Goal: Task Accomplishment & Management: Manage account settings

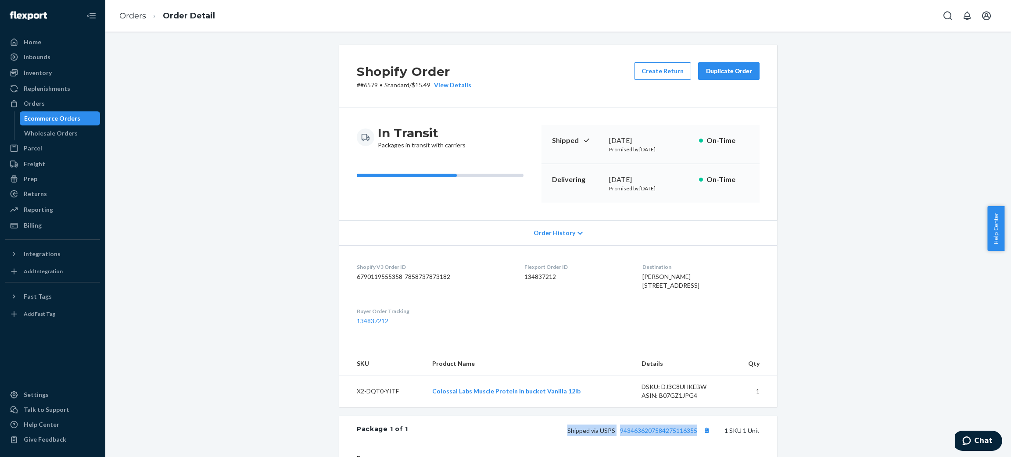
scroll to position [9, 0]
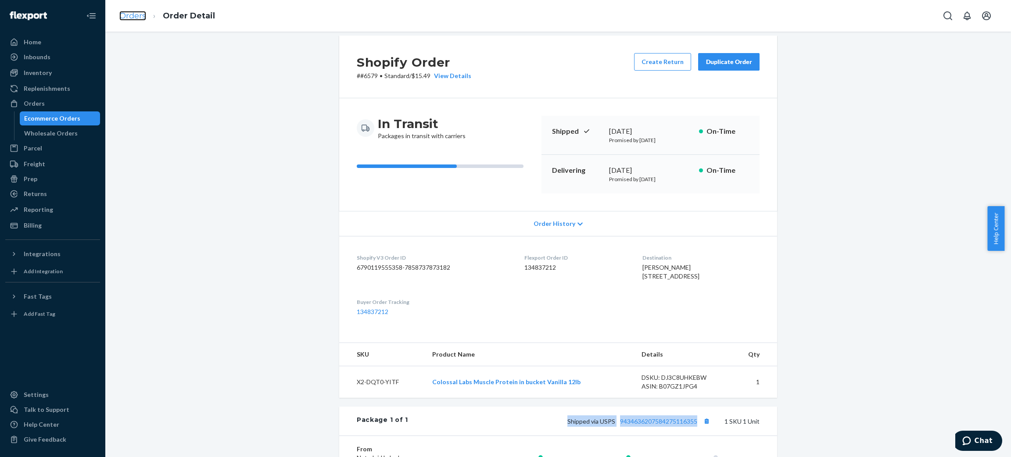
click at [140, 12] on link "Orders" at bounding box center [132, 16] width 27 height 10
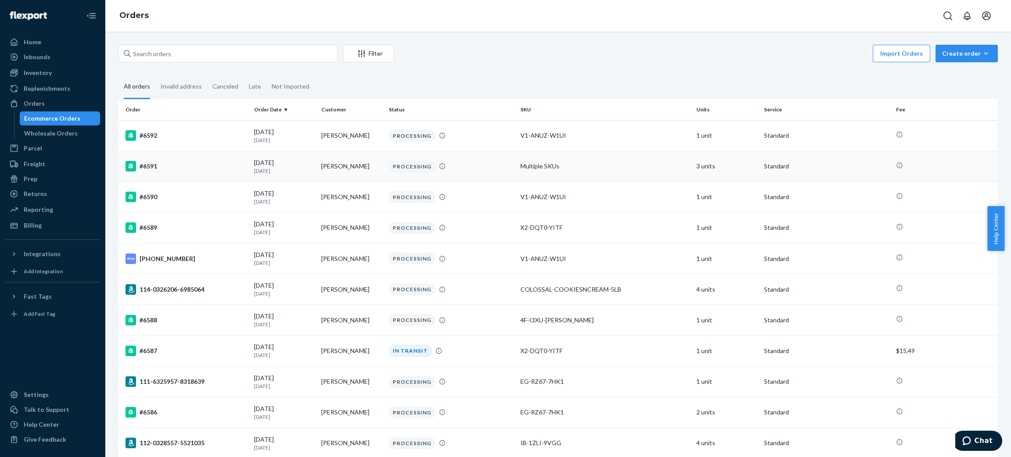
click at [218, 165] on div "#6591" at bounding box center [185, 166] width 121 height 11
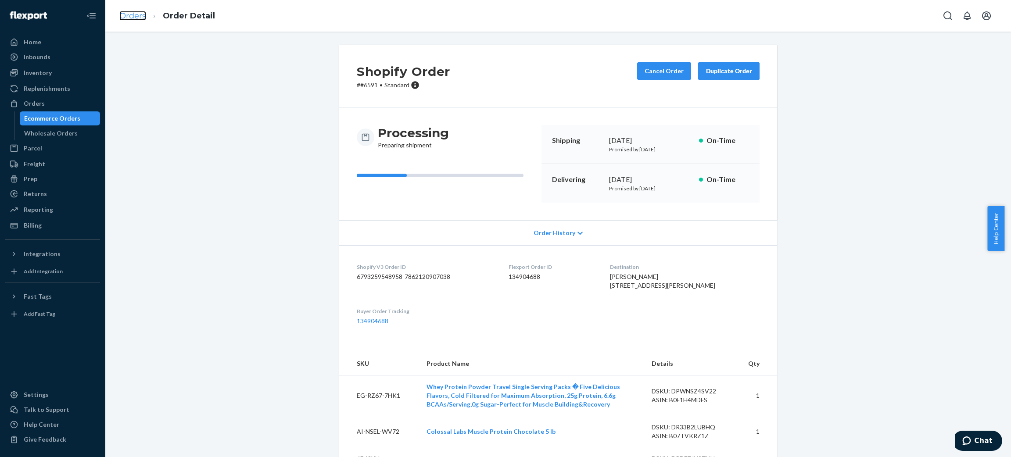
click at [134, 18] on link "Orders" at bounding box center [132, 16] width 27 height 10
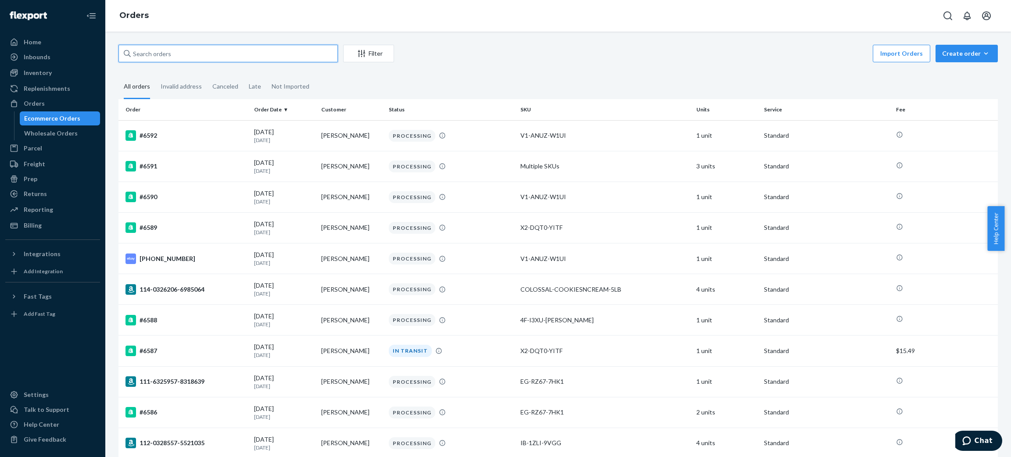
click at [295, 51] on input "text" at bounding box center [227, 54] width 219 height 18
type input "kre"
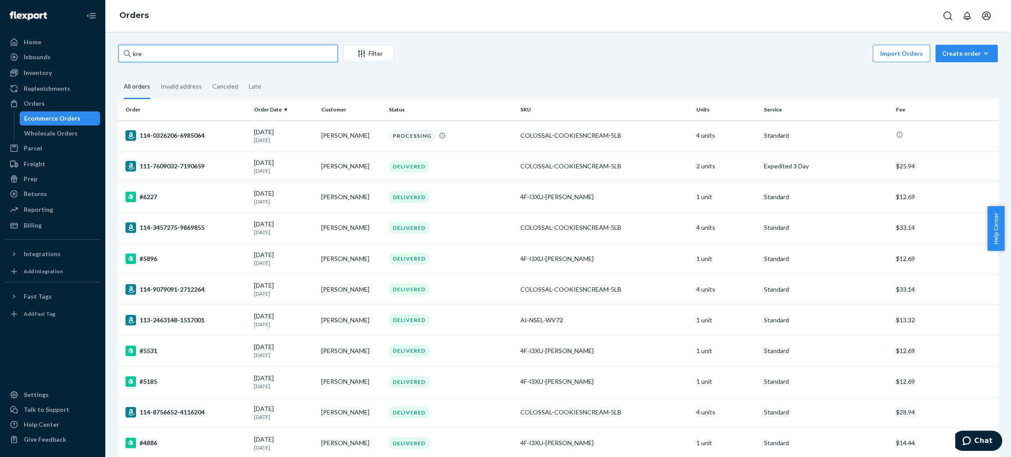
click at [307, 59] on input "kre" at bounding box center [227, 54] width 219 height 18
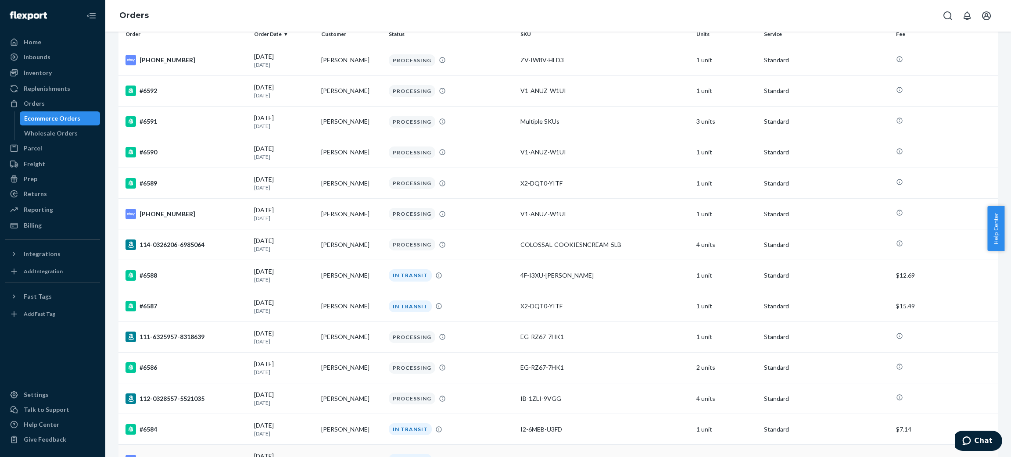
scroll to position [132, 0]
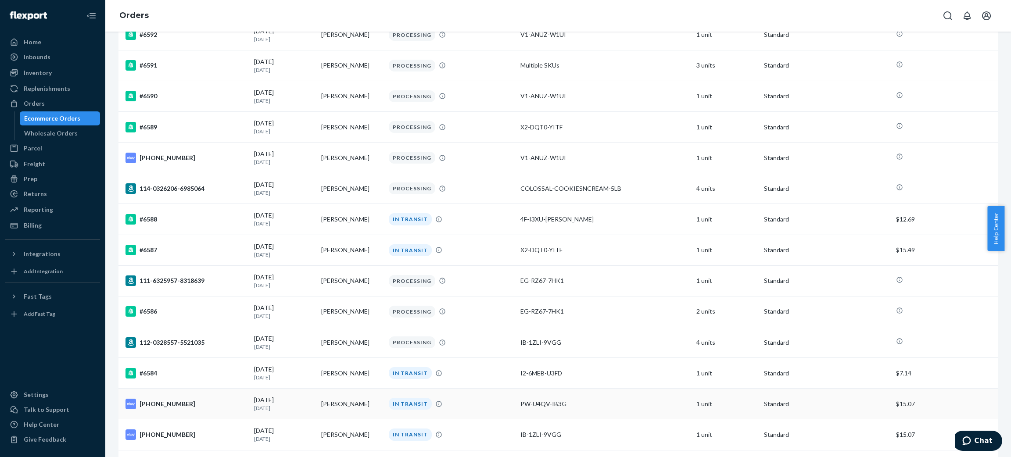
click at [369, 408] on td "[PERSON_NAME]" at bounding box center [352, 404] width 68 height 31
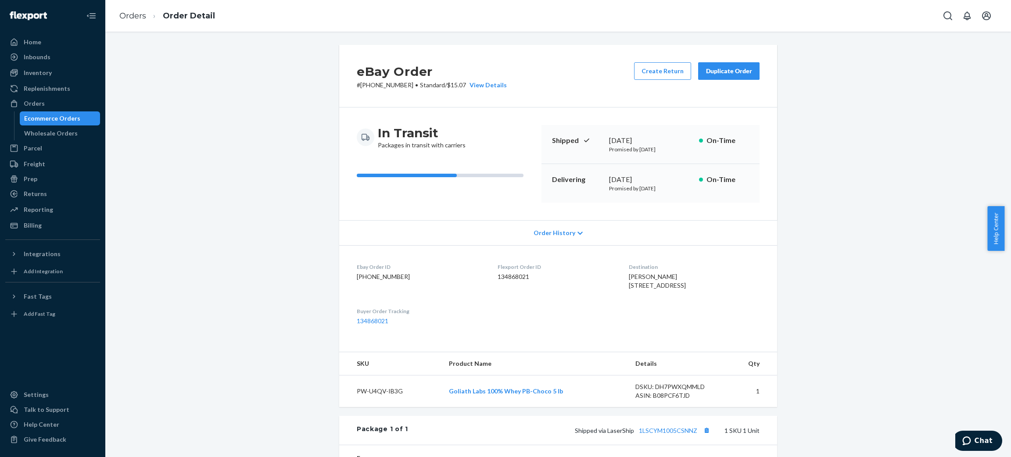
scroll to position [175, 0]
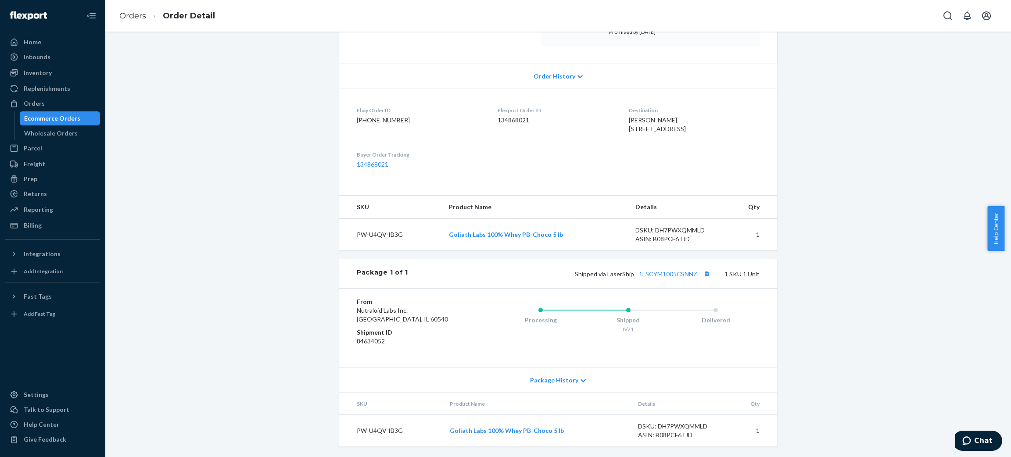
click at [148, 16] on li "Order Detail" at bounding box center [180, 16] width 69 height 12
click at [118, 13] on ol "Orders Order Detail" at bounding box center [167, 16] width 110 height 26
click at [146, 18] on li "Order Detail" at bounding box center [180, 16] width 69 height 12
click at [138, 13] on link "Orders" at bounding box center [132, 16] width 27 height 10
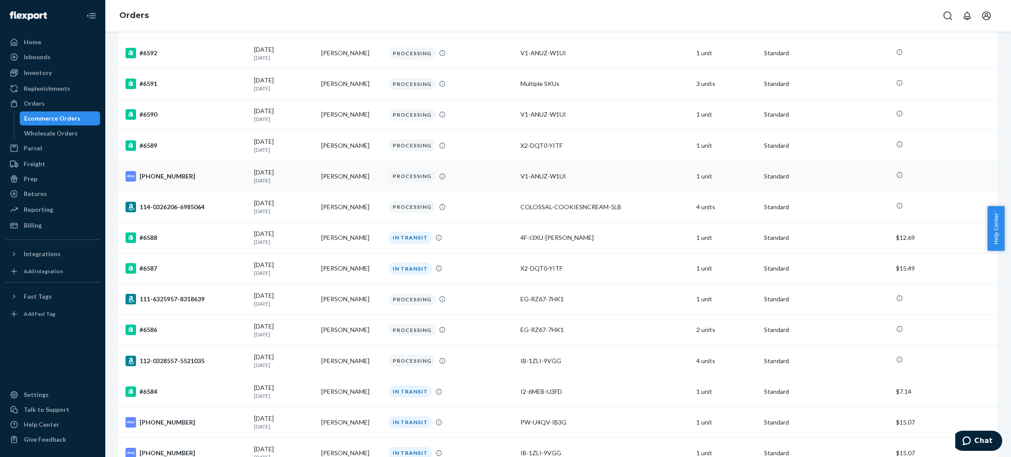
scroll to position [263, 0]
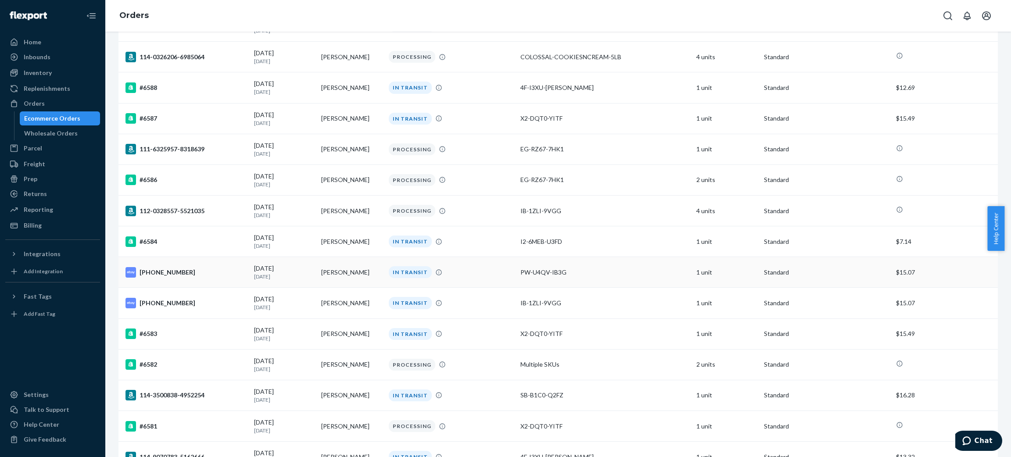
click at [370, 285] on td "[PERSON_NAME]" at bounding box center [352, 272] width 68 height 31
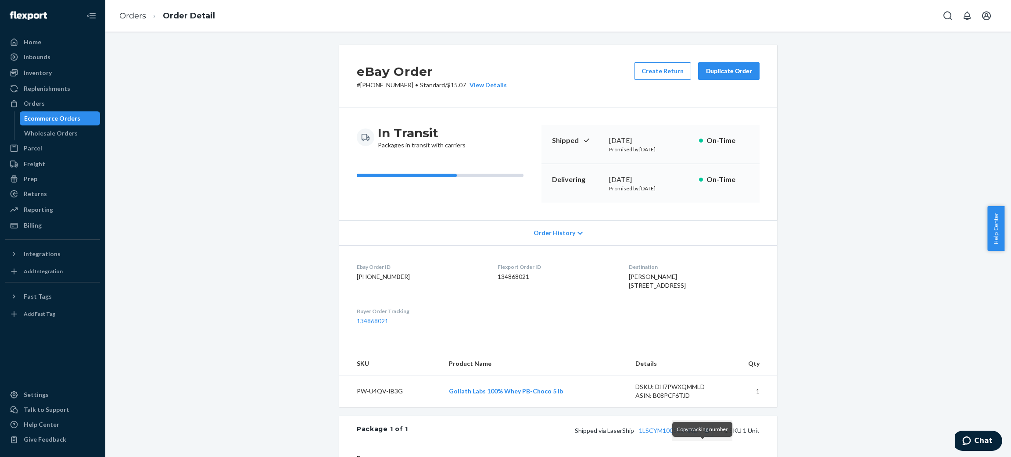
click at [700, 436] on button "Copy tracking number" at bounding box center [705, 430] width 11 height 11
click at [143, 18] on link "Orders" at bounding box center [132, 16] width 27 height 10
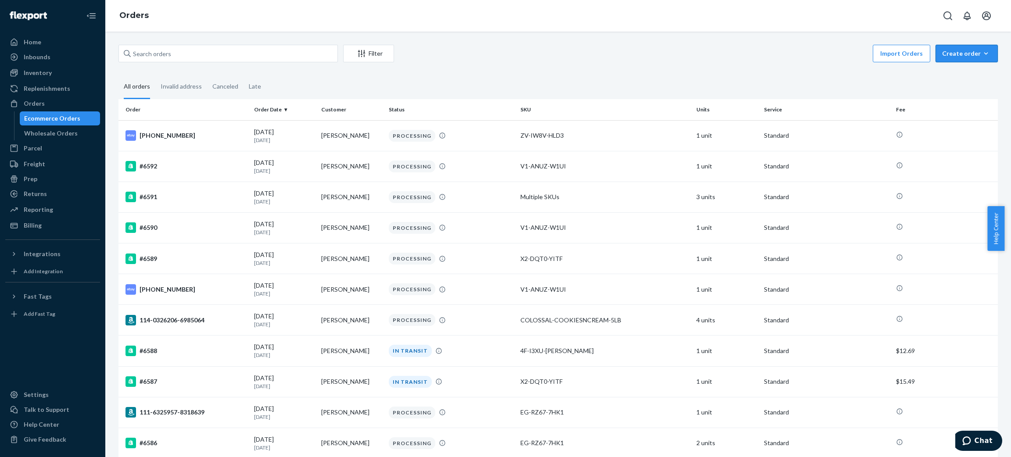
click at [954, 54] on div "Create order" at bounding box center [966, 53] width 49 height 9
click at [954, 67] on span "Ecommerce order" at bounding box center [943, 64] width 48 height 6
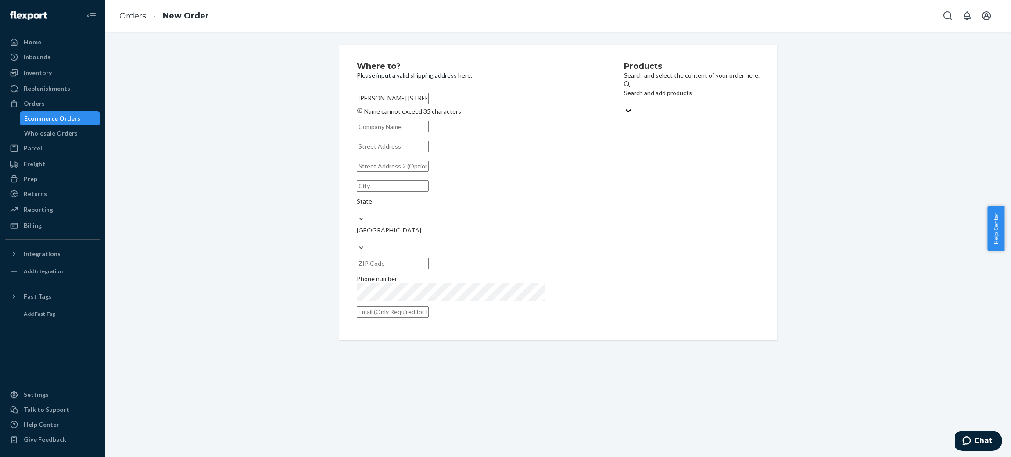
drag, startPoint x: 531, startPoint y: 98, endPoint x: 398, endPoint y: 107, distance: 133.2
click at [398, 107] on label "[PERSON_NAME] [STREET_ADDRESS] Name cannot exceed 35 characters" at bounding box center [477, 102] width 241 height 26
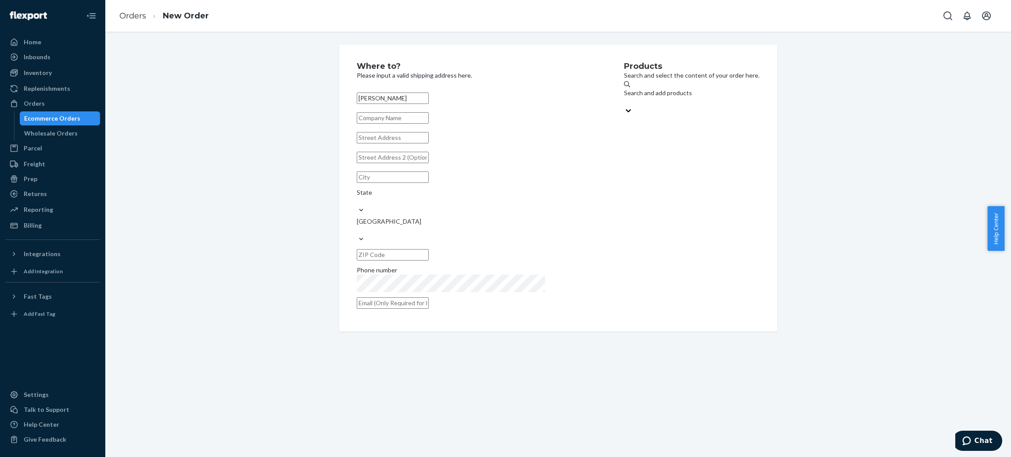
type input "[PERSON_NAME]"
paste input "[STREET_ADDRESS]"
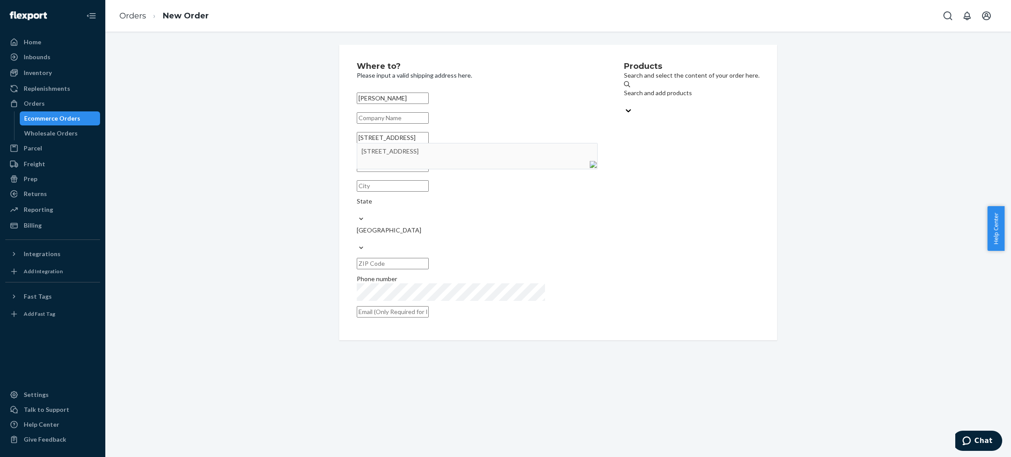
drag, startPoint x: 420, startPoint y: 146, endPoint x: 496, endPoint y: 148, distance: 75.9
click at [429, 143] on input "[STREET_ADDRESS]" at bounding box center [393, 137] width 72 height 11
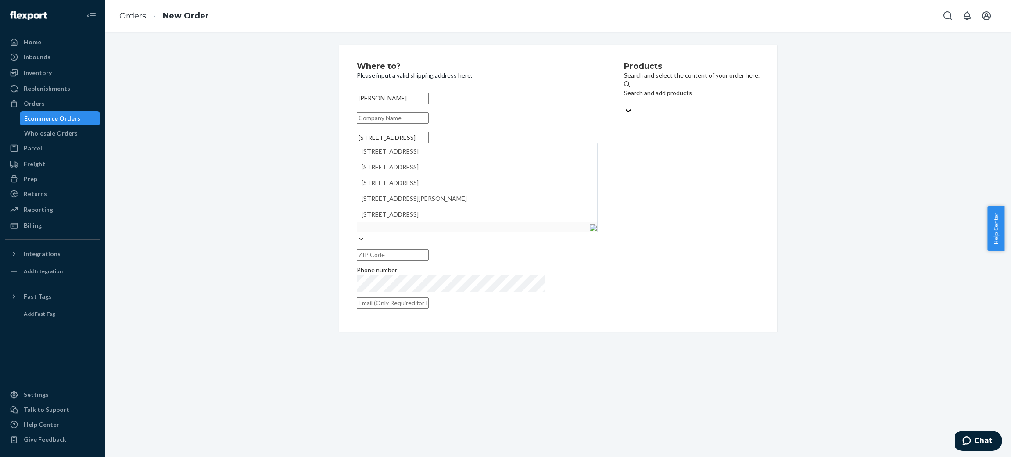
type input "[STREET_ADDRESS]"
click at [550, 146] on div "Where to? Please input a valid shipping address here. [PERSON_NAME] [STREET_ADD…" at bounding box center [490, 188] width 267 height 252
click at [429, 183] on input "text" at bounding box center [393, 177] width 72 height 11
paste input "[GEOGRAPHIC_DATA]"
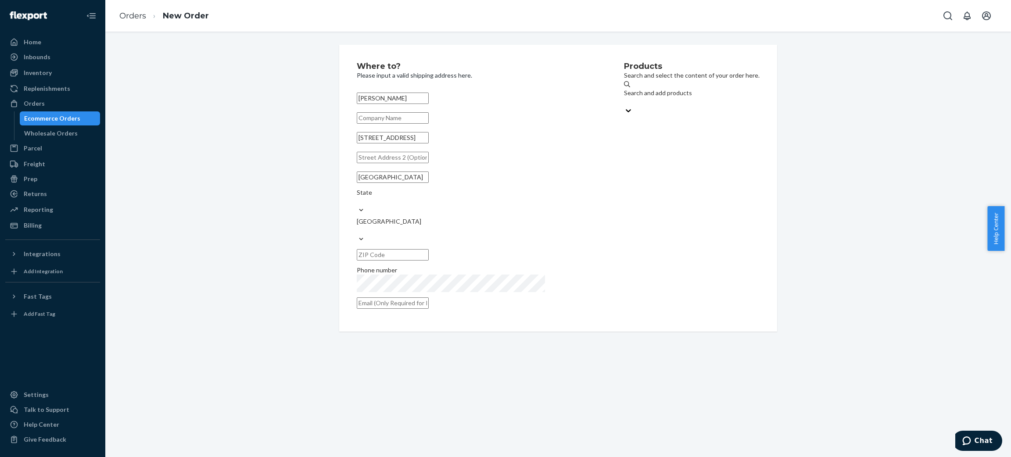
click at [422, 183] on input "[GEOGRAPHIC_DATA]" at bounding box center [393, 177] width 72 height 11
type input "[GEOGRAPHIC_DATA][PERSON_NAME]"
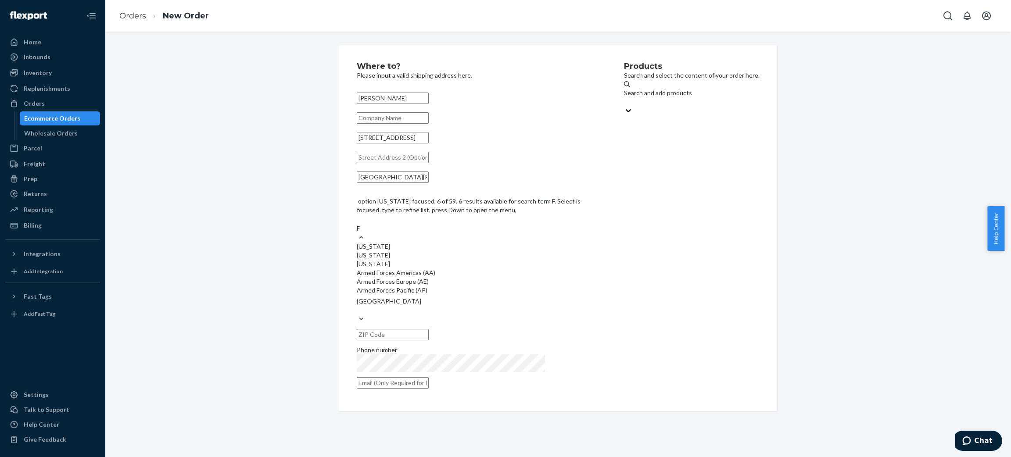
type input "FL"
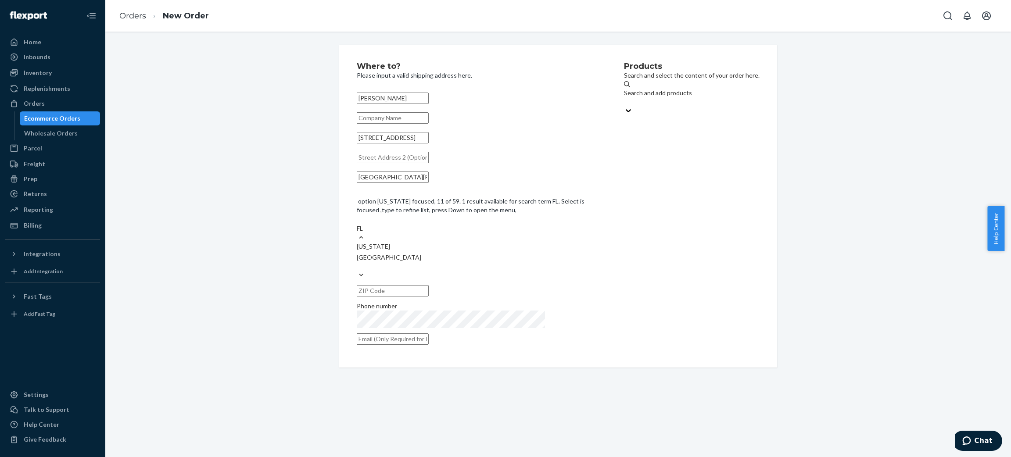
click at [456, 242] on div "[US_STATE]" at bounding box center [477, 246] width 241 height 9
click at [364, 224] on input "FL" at bounding box center [360, 228] width 7 height 9
click at [429, 276] on input "text" at bounding box center [393, 281] width 72 height 11
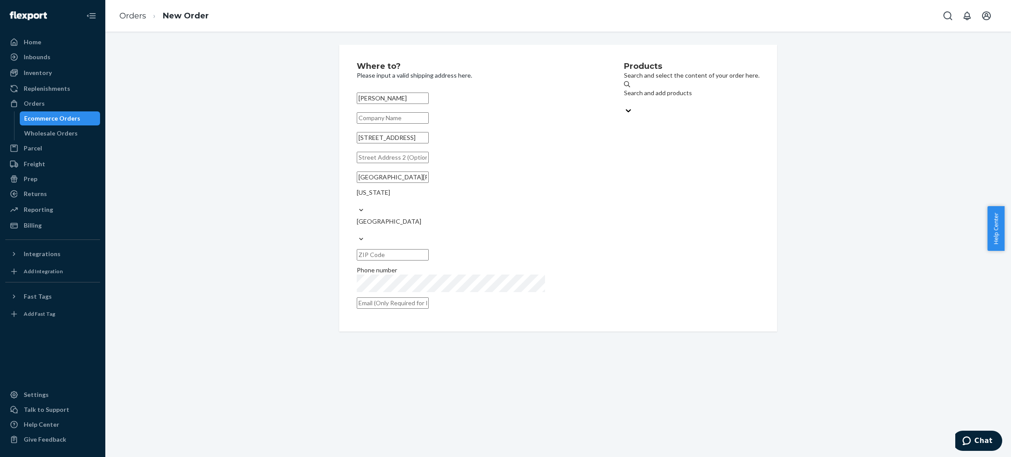
paste input "33903"
type input "33903"
click at [429, 297] on input "text" at bounding box center [393, 302] width 72 height 11
paste input "[EMAIL_ADDRESS][DOMAIN_NAME]"
type input "[EMAIL_ADDRESS][DOMAIN_NAME]"
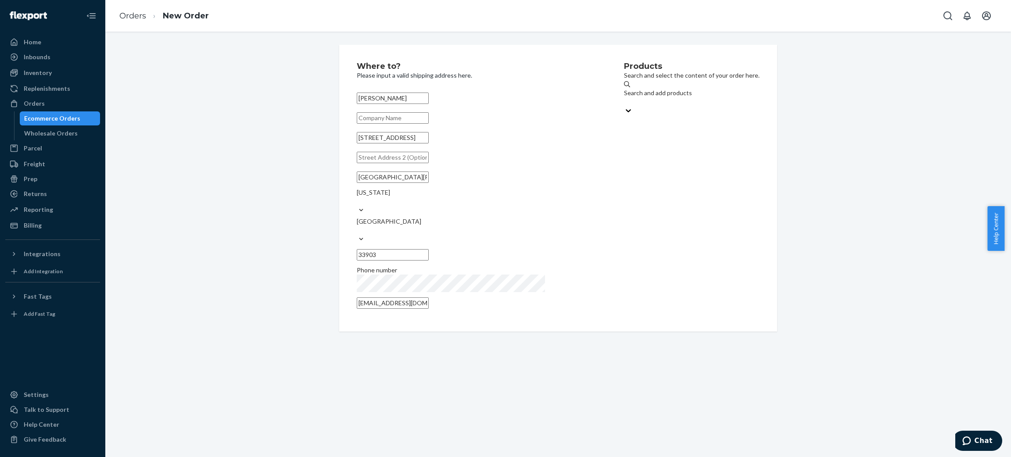
click at [624, 89] on div "Search and add products" at bounding box center [692, 98] width 136 height 18
click at [624, 97] on input "Search and add products" at bounding box center [624, 101] width 1 height 9
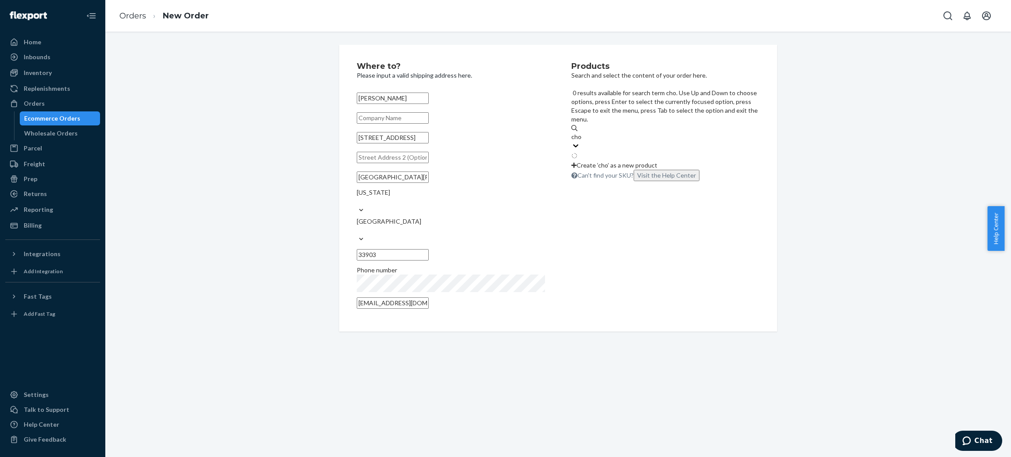
type input "choco"
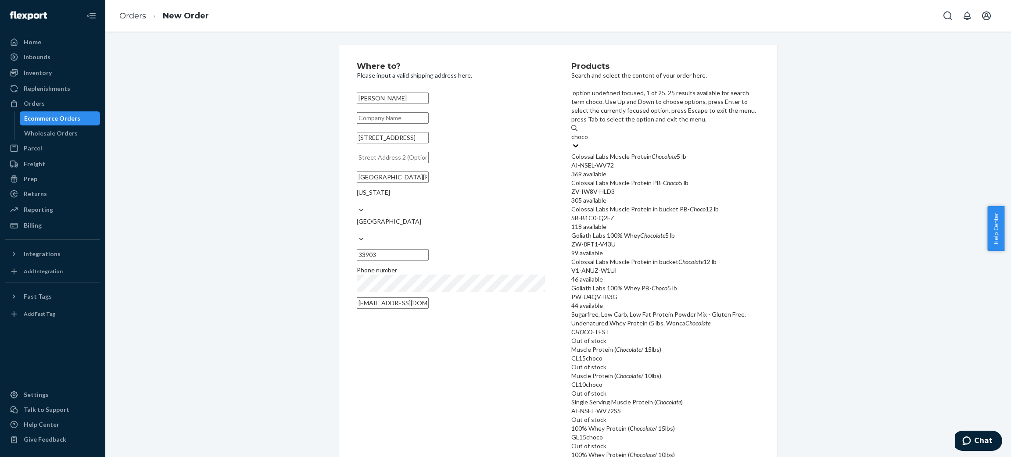
click at [644, 161] on div "AI-NSEL-WV72" at bounding box center [665, 165] width 188 height 9
click at [588, 132] on input "choco" at bounding box center [579, 136] width 17 height 9
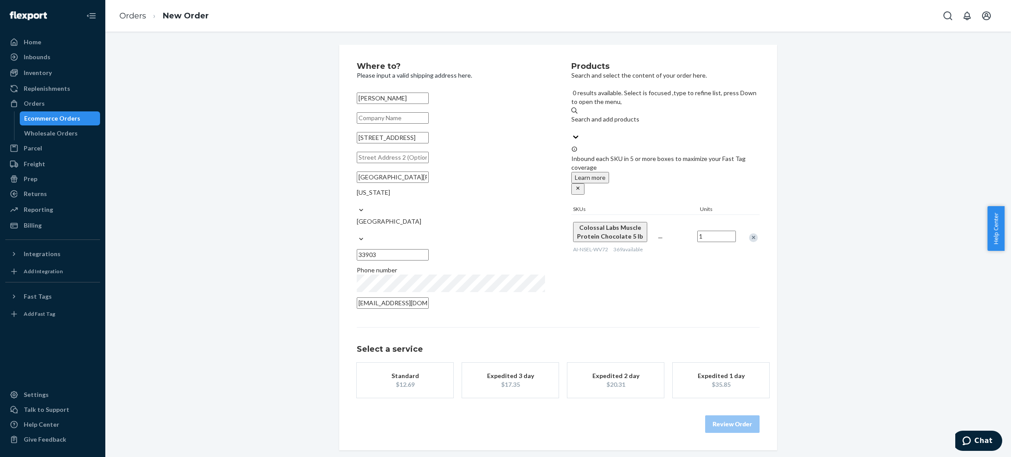
click at [419, 363] on button "Standard $12.69" at bounding box center [405, 380] width 96 height 35
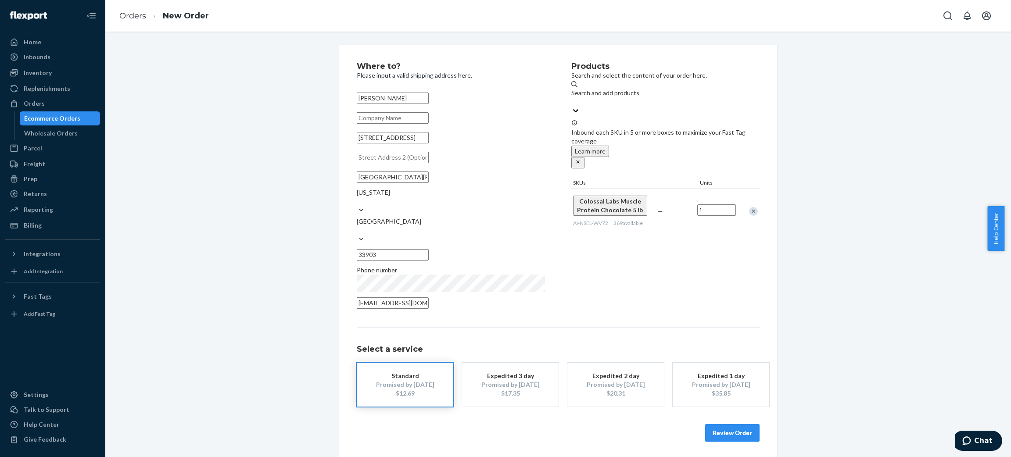
click at [750, 424] on button "Review Order" at bounding box center [732, 433] width 54 height 18
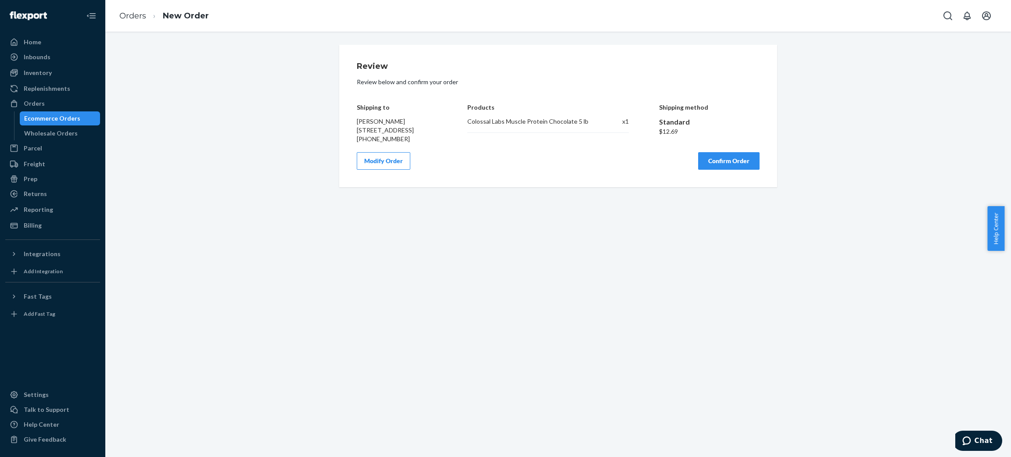
click at [727, 170] on button "Confirm Order" at bounding box center [728, 161] width 61 height 18
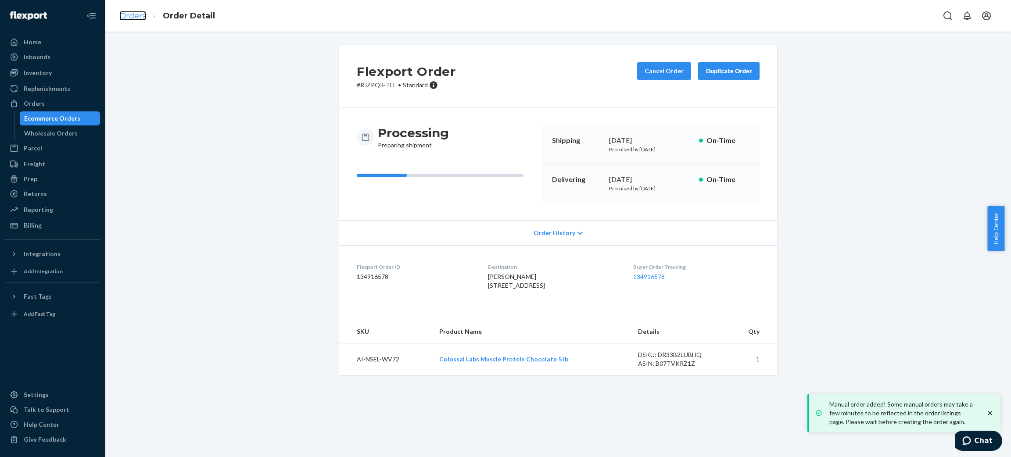
click at [121, 18] on link "Orders" at bounding box center [132, 16] width 27 height 10
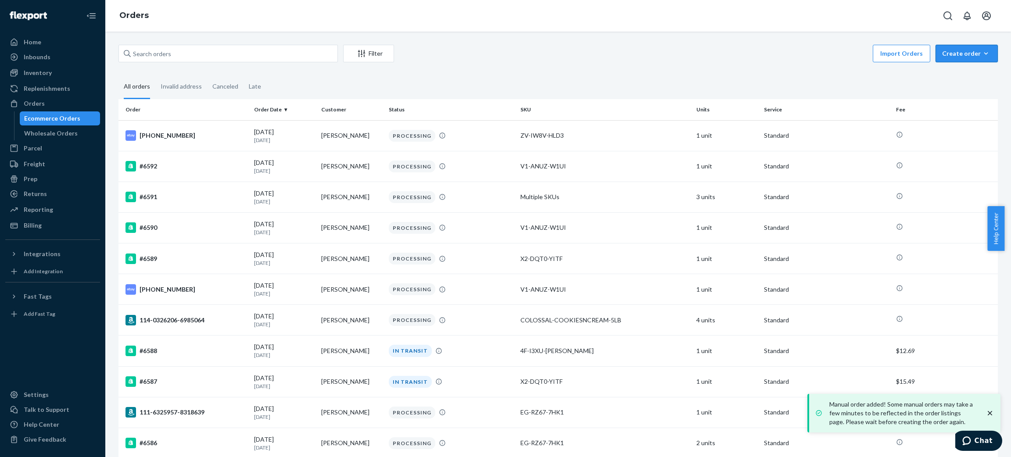
click at [966, 57] on div "Create order" at bounding box center [966, 53] width 49 height 9
click at [961, 68] on button "Ecommerce order" at bounding box center [951, 63] width 78 height 19
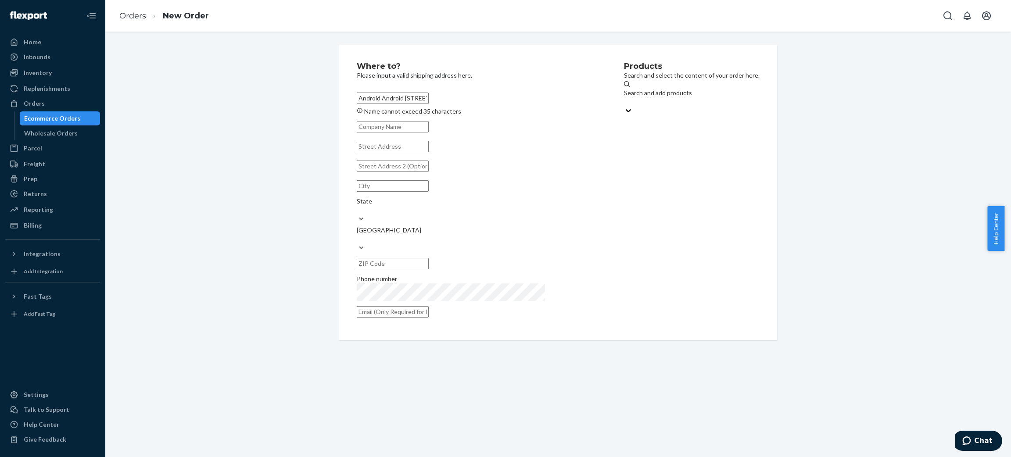
drag, startPoint x: 520, startPoint y: 100, endPoint x: 404, endPoint y: 128, distance: 119.6
click at [404, 128] on div "Android Android [STREET_ADDRESS] Name cannot exceed 35 characters State [GEOGRA…" at bounding box center [477, 204] width 241 height 231
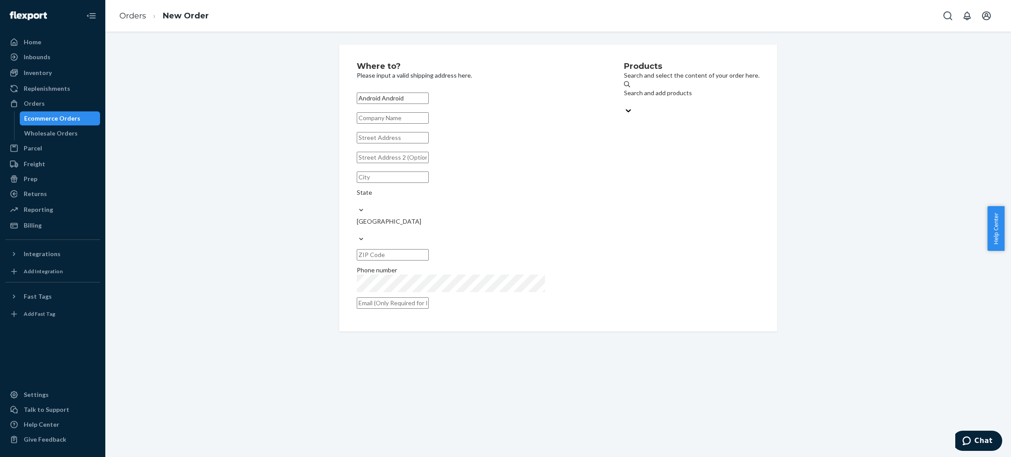
type input "Android Android"
paste input "[STREET_ADDRESS]"
drag, startPoint x: 399, startPoint y: 147, endPoint x: 481, endPoint y: 152, distance: 82.2
click at [429, 143] on input "[STREET_ADDRESS]" at bounding box center [393, 137] width 72 height 11
type input "[STREET_ADDRESS]"
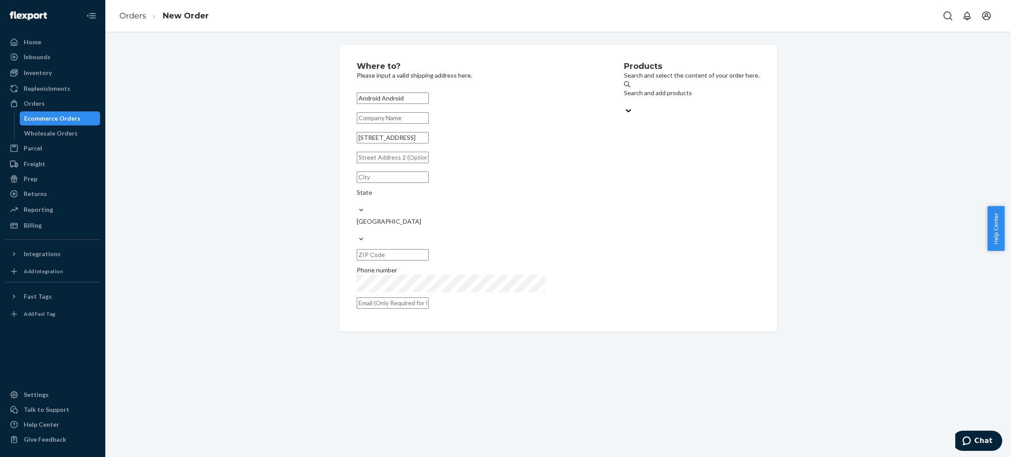
paste input "[GEOGRAPHIC_DATA] HI 96817"
click at [402, 183] on input "[GEOGRAPHIC_DATA] HI 96817" at bounding box center [393, 177] width 72 height 11
type input "[GEOGRAPHIC_DATA]"
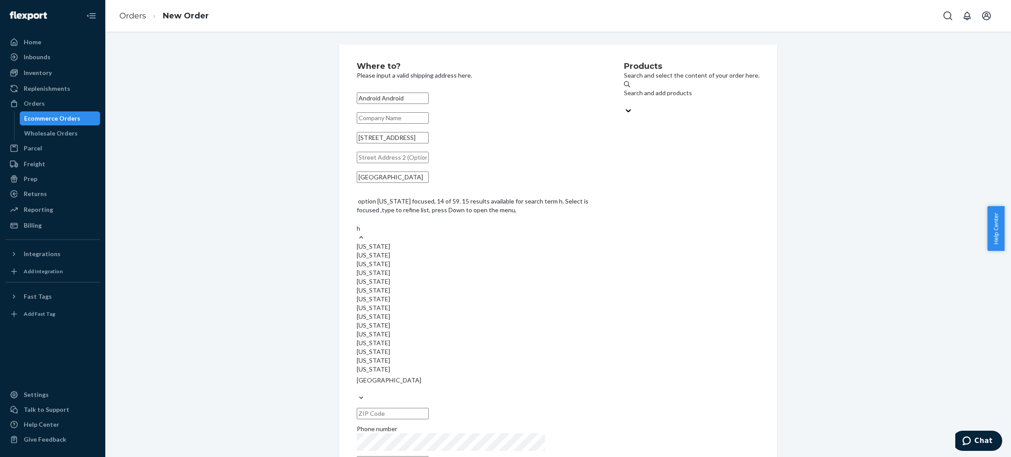
type input "hi"
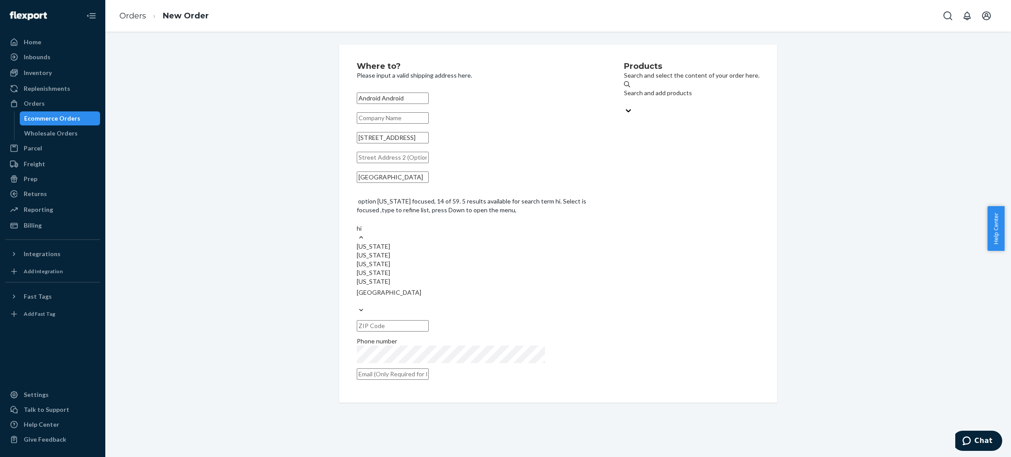
click at [464, 242] on div "[US_STATE]" at bounding box center [477, 246] width 241 height 9
click at [362, 224] on input "hi" at bounding box center [360, 228] width 6 height 9
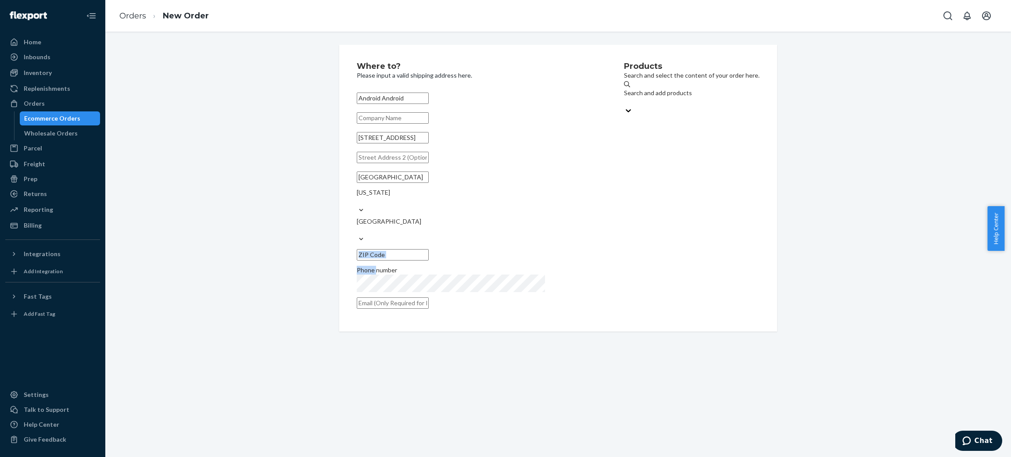
click at [464, 211] on div "[GEOGRAPHIC_DATA] [US_STATE] [GEOGRAPHIC_DATA]" at bounding box center [477, 215] width 241 height 95
click at [429, 249] on input "text" at bounding box center [393, 254] width 72 height 11
paste input "96817"
type input "96817"
click at [429, 297] on input "text" at bounding box center [393, 302] width 72 height 11
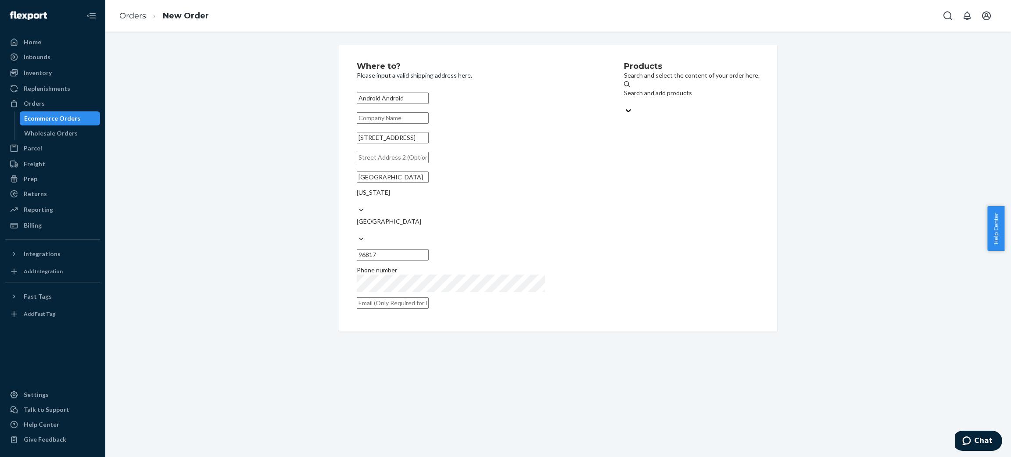
paste input "[PERSON_NAME][EMAIL_ADDRESS][DOMAIN_NAME]"
type input "[PERSON_NAME][EMAIL_ADDRESS][DOMAIN_NAME]"
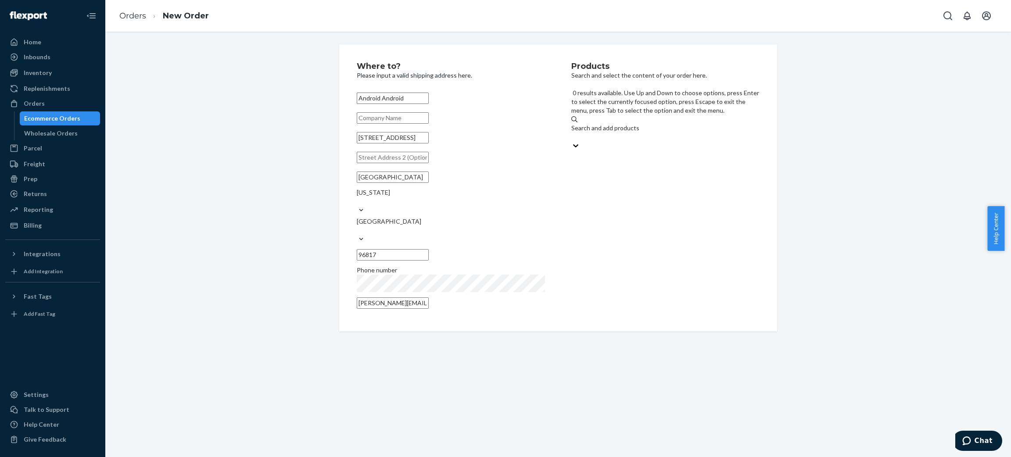
click at [630, 124] on div "Search and add products" at bounding box center [665, 128] width 188 height 9
click at [572, 132] on input "0 results available. Use Up and Down to choose options, press Enter to select t…" at bounding box center [571, 136] width 1 height 9
type input "choco"
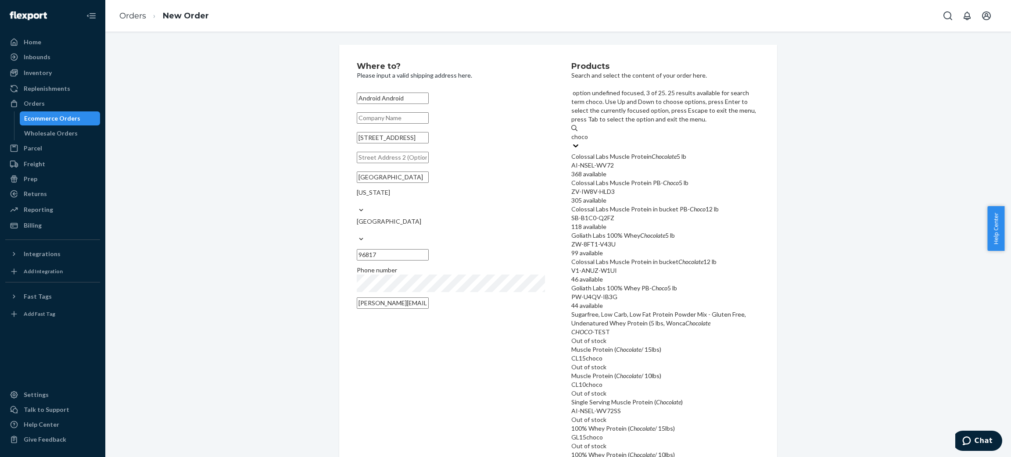
click at [672, 205] on div "Colossal Labs Muscle Protein in bucket PB- Choco 12 lb" at bounding box center [665, 209] width 188 height 9
click at [588, 141] on input "choco" at bounding box center [579, 136] width 17 height 9
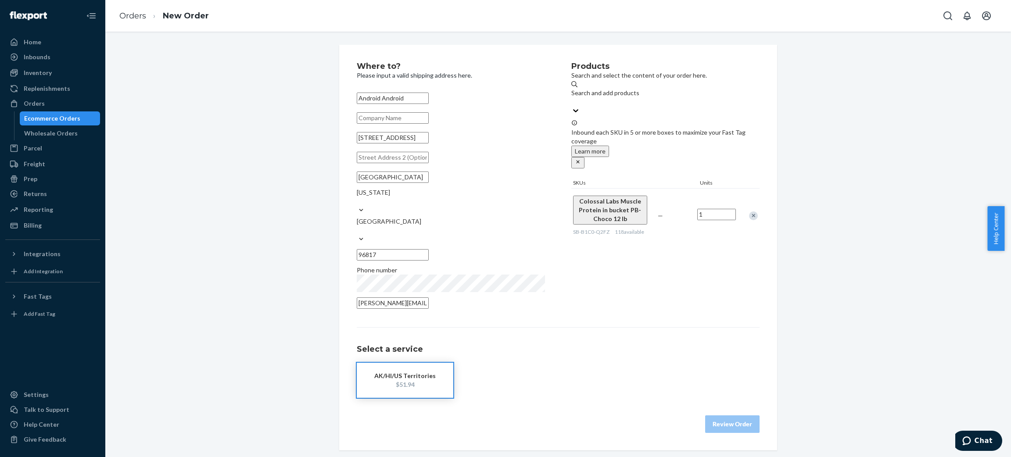
click at [378, 372] on div "AK/HI/US Territories" at bounding box center [405, 376] width 70 height 9
click at [741, 424] on button "Review Order" at bounding box center [732, 433] width 54 height 18
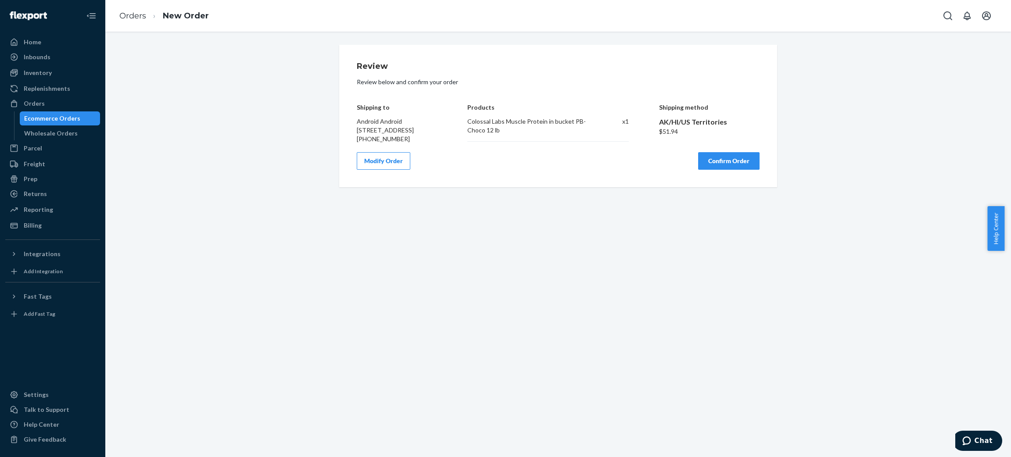
click at [727, 170] on button "Confirm Order" at bounding box center [728, 161] width 61 height 18
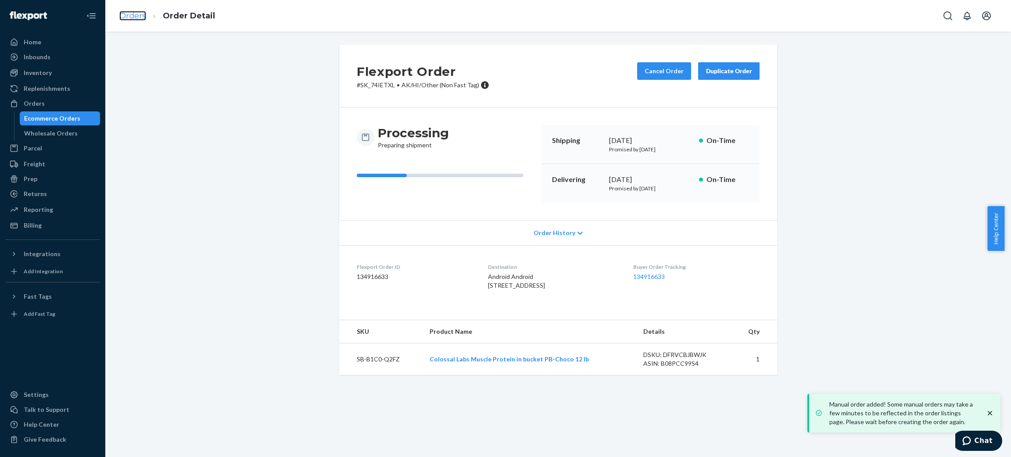
click at [138, 14] on link "Orders" at bounding box center [132, 16] width 27 height 10
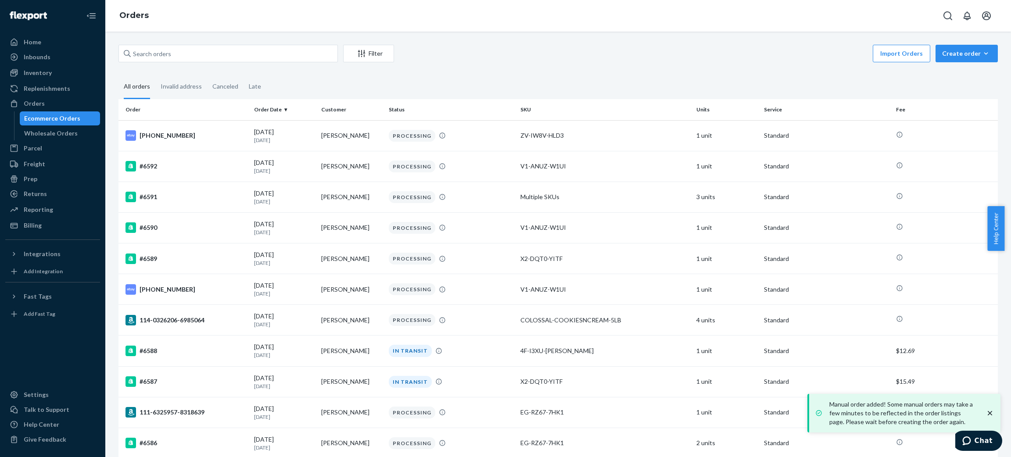
click at [938, 39] on div "Filter Import Orders Create order Ecommerce order Removal order All orders Inva…" at bounding box center [557, 244] width 905 height 425
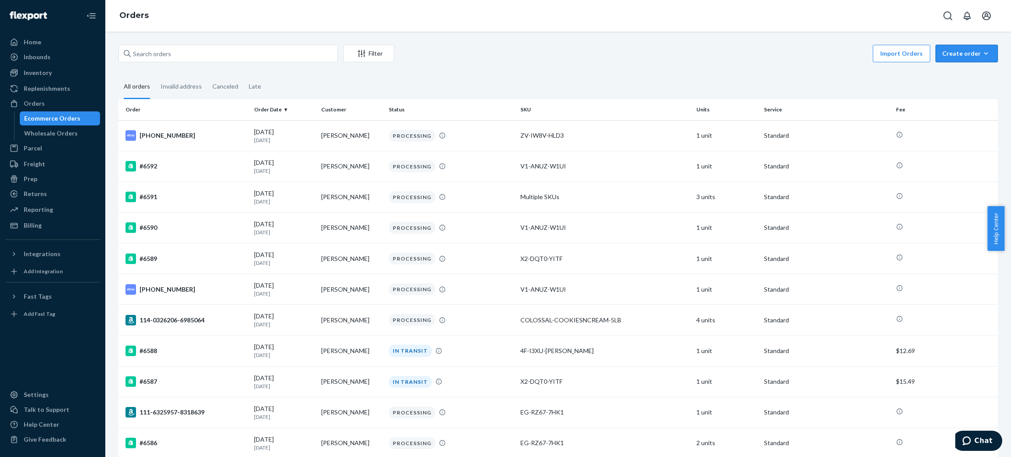
click at [944, 46] on button "Create order Ecommerce order Removal order" at bounding box center [966, 54] width 62 height 18
click at [957, 67] on span "Ecommerce order" at bounding box center [943, 64] width 48 height 6
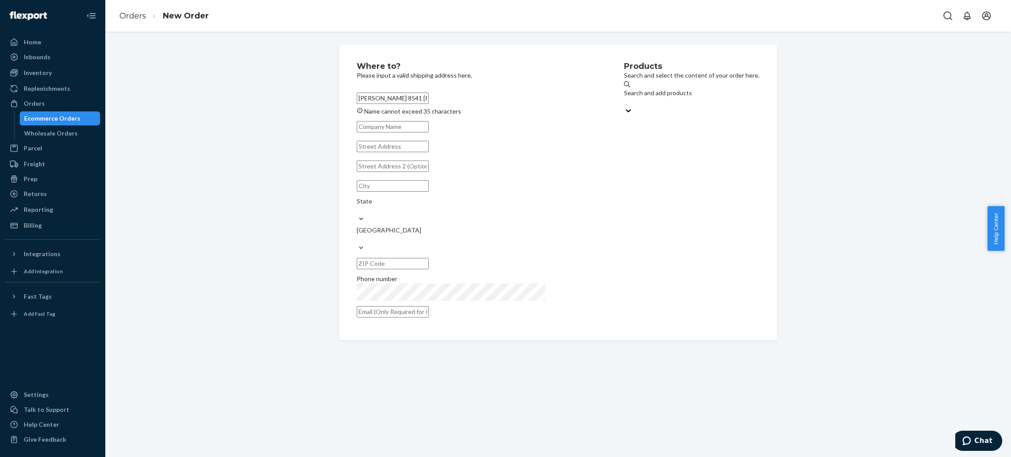
drag, startPoint x: 512, startPoint y: 95, endPoint x: 404, endPoint y: 109, distance: 109.2
click at [404, 109] on label "[PERSON_NAME] 8541 [PERSON_NAME] Loop Yelm WA 98597 Name cannot exceed 35 chara…" at bounding box center [477, 102] width 241 height 26
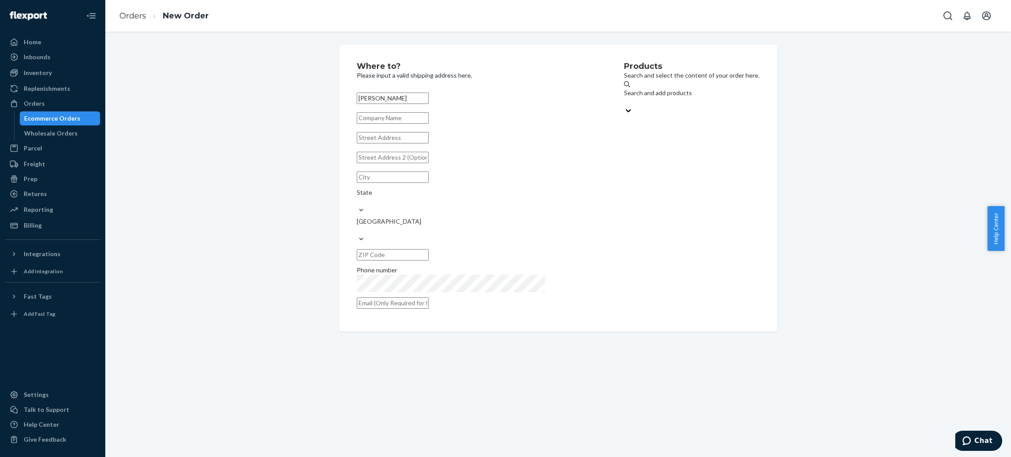
type input "[PERSON_NAME]"
paste input "8541 [PERSON_NAME] Loop Yelm WA 98597"
drag, startPoint x: 412, startPoint y: 148, endPoint x: 468, endPoint y: 146, distance: 55.3
click at [429, 143] on input "8541 [PERSON_NAME] Loop Yelm WA 98597" at bounding box center [393, 137] width 72 height 11
type input "8541 [PERSON_NAME] Loop"
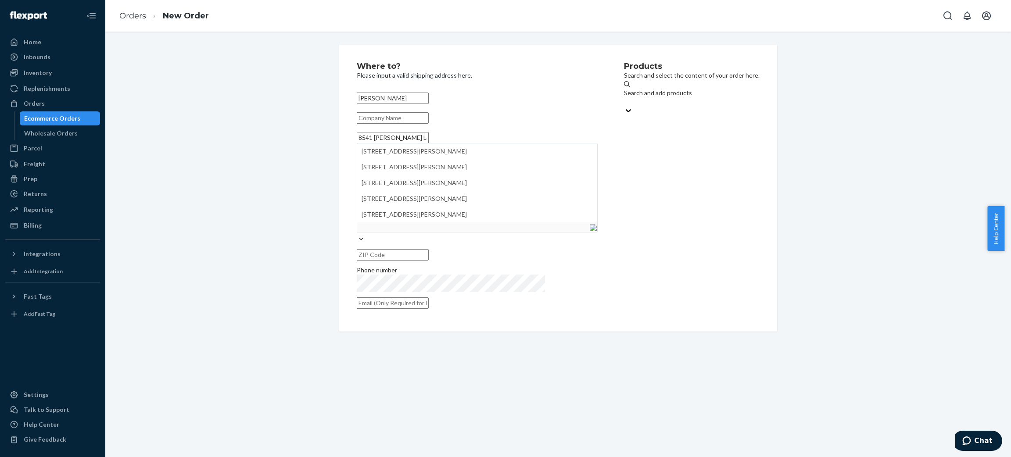
click at [624, 147] on div "Products Search and select the content of your order here. Search and add produ…" at bounding box center [692, 188] width 136 height 252
click at [409, 183] on input "text" at bounding box center [393, 177] width 72 height 11
paste input "Yelm WA 98597"
click at [385, 183] on input "Yelm WA 98597" at bounding box center [393, 177] width 72 height 11
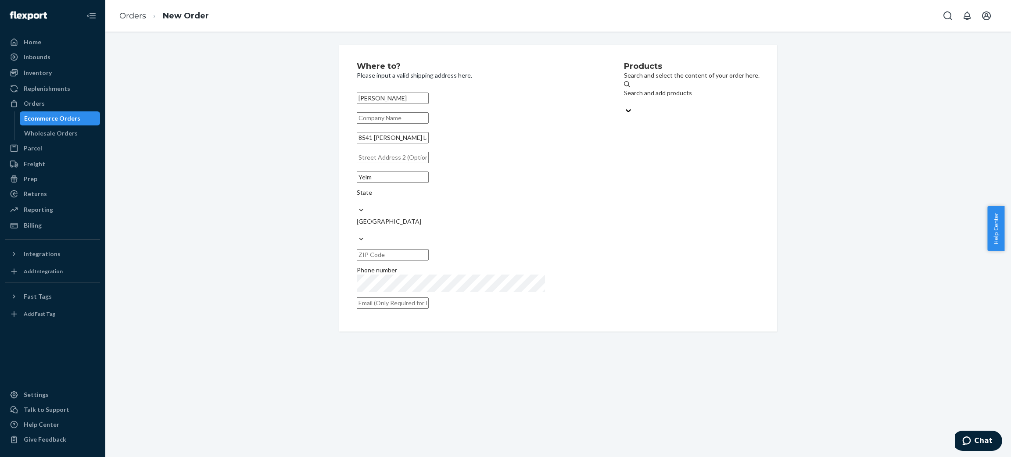
type input "Yelm"
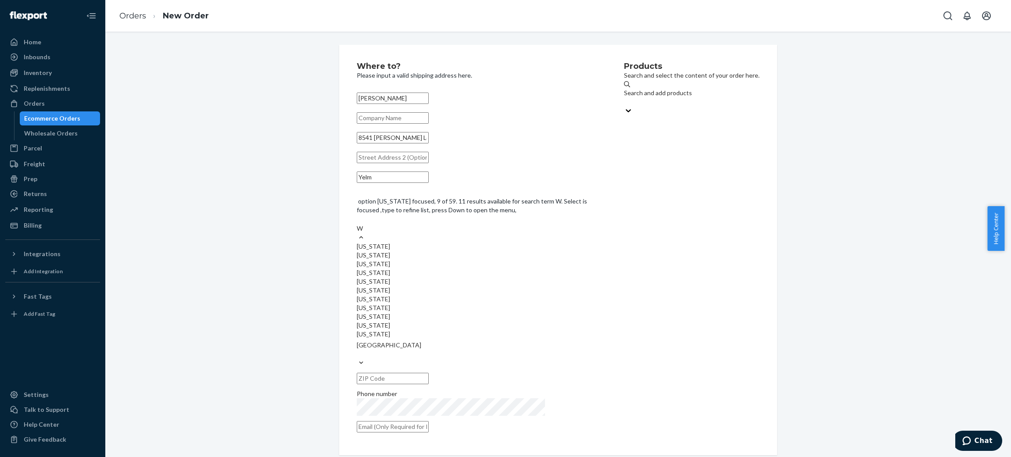
type input "WA"
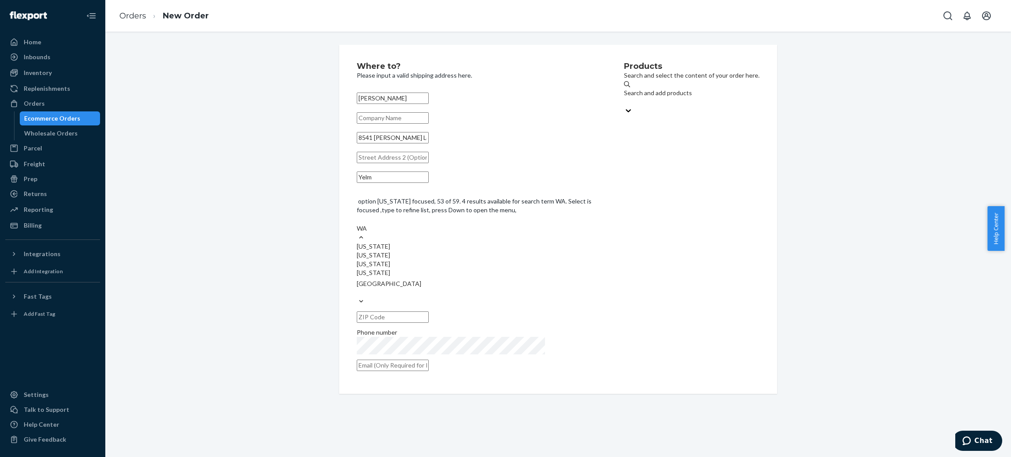
click at [494, 268] on div "[US_STATE]" at bounding box center [477, 272] width 241 height 9
click at [368, 233] on input "WA" at bounding box center [362, 228] width 11 height 9
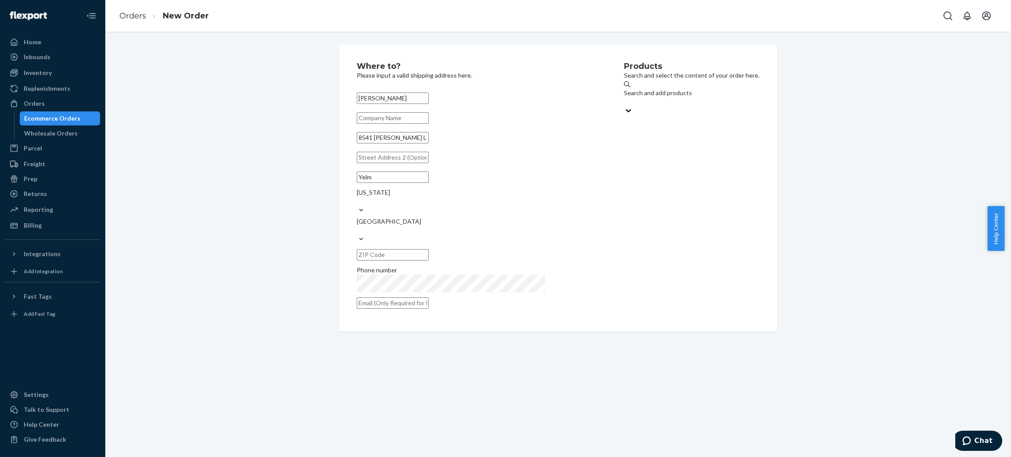
click at [429, 249] on input "text" at bounding box center [393, 254] width 72 height 11
paste input "98597"
type input "98597"
click at [429, 297] on input "text" at bounding box center [393, 302] width 72 height 11
paste input "[EMAIL_ADDRESS][DOMAIN_NAME]"
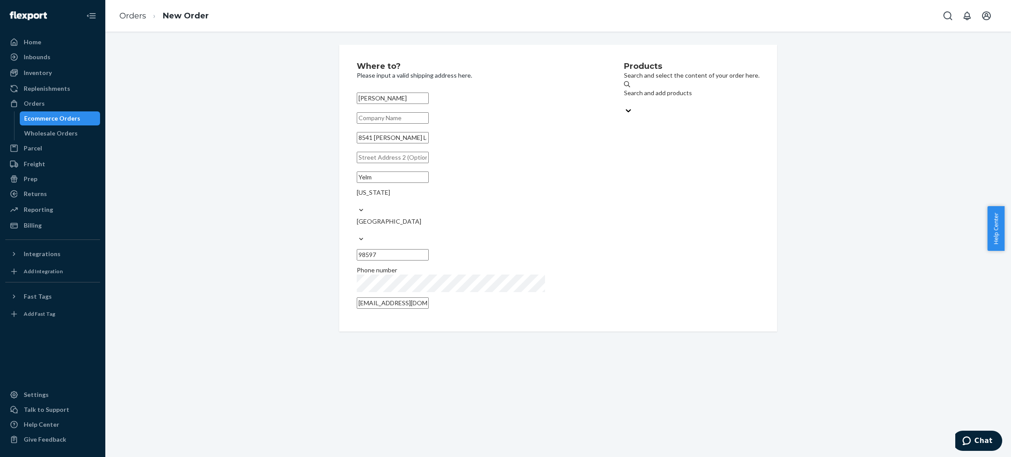
type input "[EMAIL_ADDRESS][DOMAIN_NAME]"
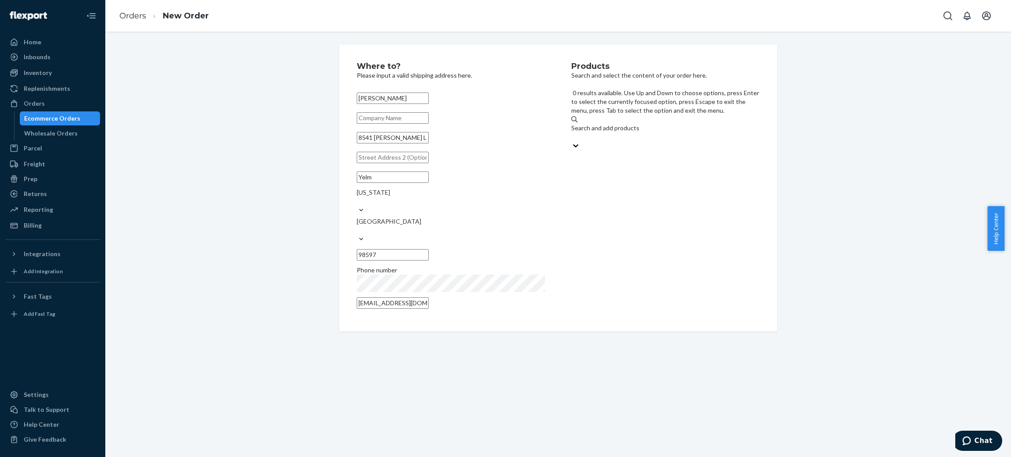
click at [622, 124] on div "Search and add products" at bounding box center [665, 128] width 188 height 9
click at [572, 132] on input "0 results available. Use Up and Down to choose options, press Enter to select t…" at bounding box center [571, 136] width 1 height 9
type input "vanilla"
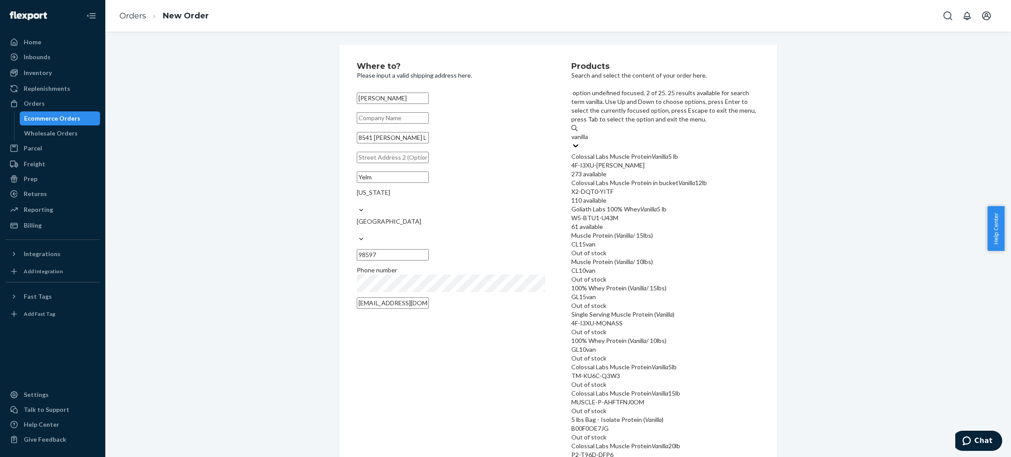
click at [669, 179] on div "Colossal Labs Muscle Protein in bucket Vanilla 12lb" at bounding box center [665, 183] width 188 height 9
click at [590, 139] on input "vanilla" at bounding box center [580, 136] width 18 height 9
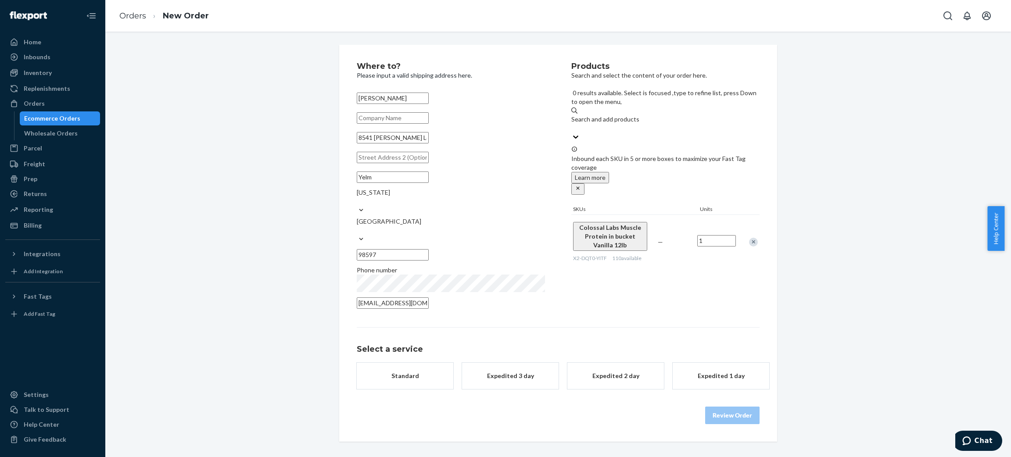
click at [403, 372] on div "Standard" at bounding box center [405, 376] width 70 height 9
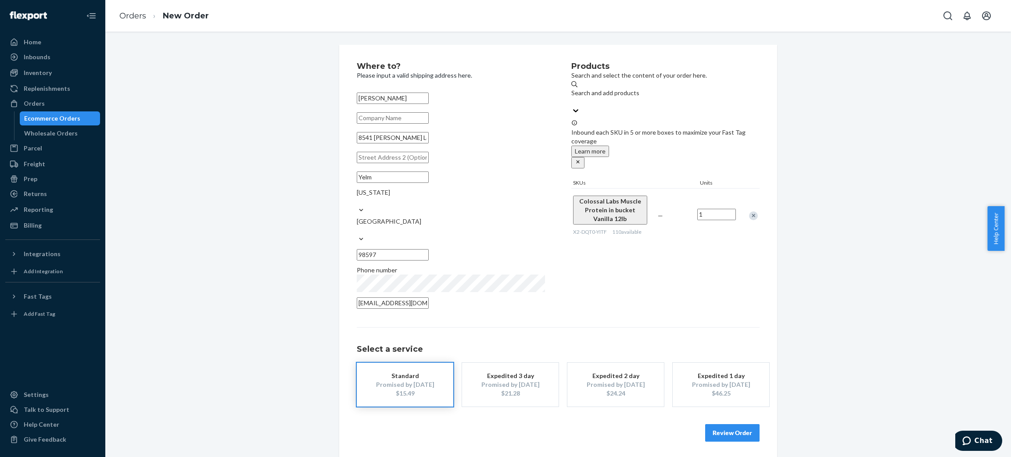
click at [731, 424] on button "Review Order" at bounding box center [732, 433] width 54 height 18
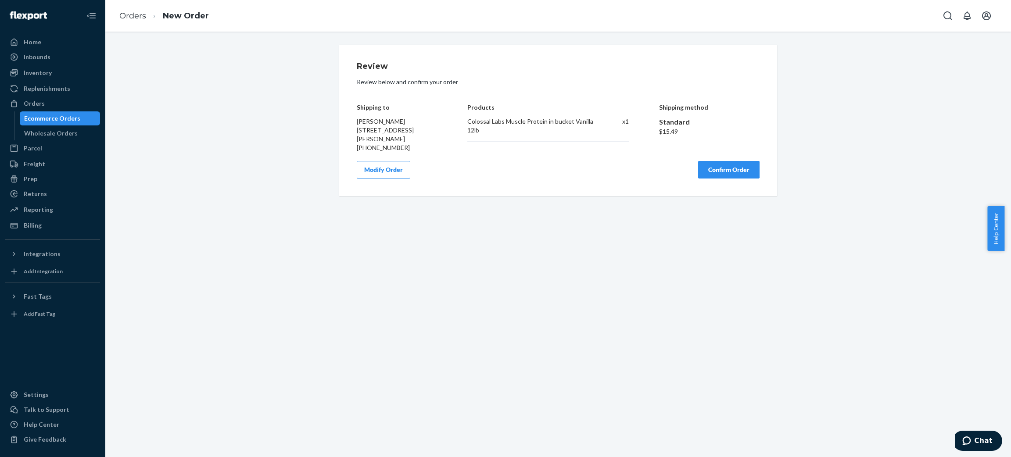
click at [728, 167] on button "Confirm Order" at bounding box center [728, 170] width 61 height 18
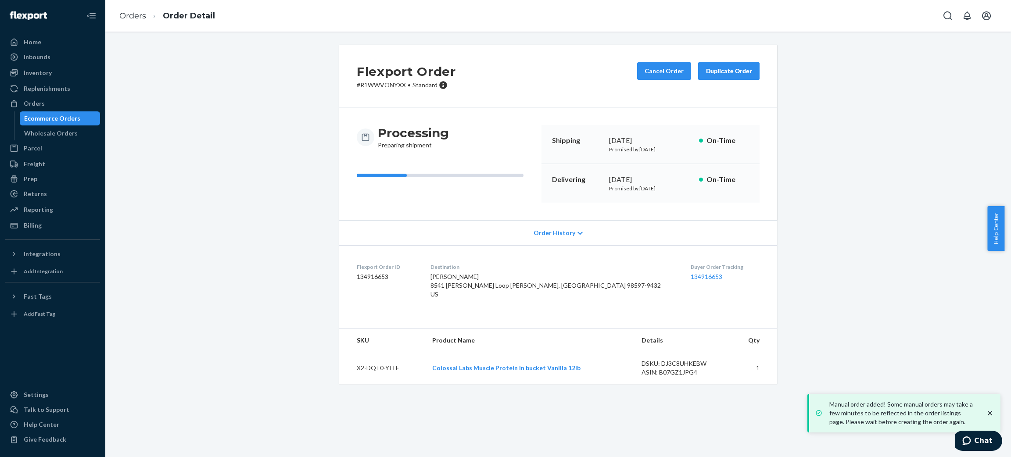
click at [146, 19] on li "Order Detail" at bounding box center [180, 16] width 69 height 12
click at [142, 17] on link "Orders" at bounding box center [132, 16] width 27 height 10
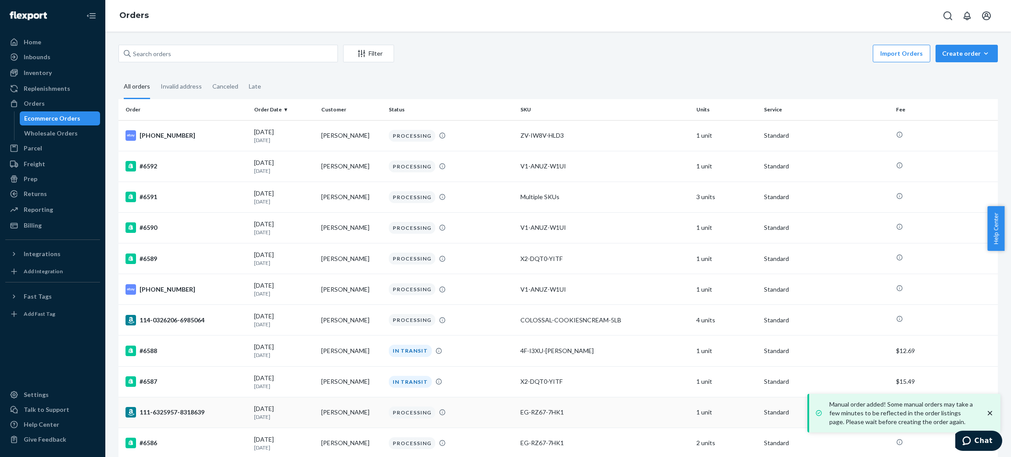
click at [372, 412] on td "[PERSON_NAME]" at bounding box center [352, 412] width 68 height 31
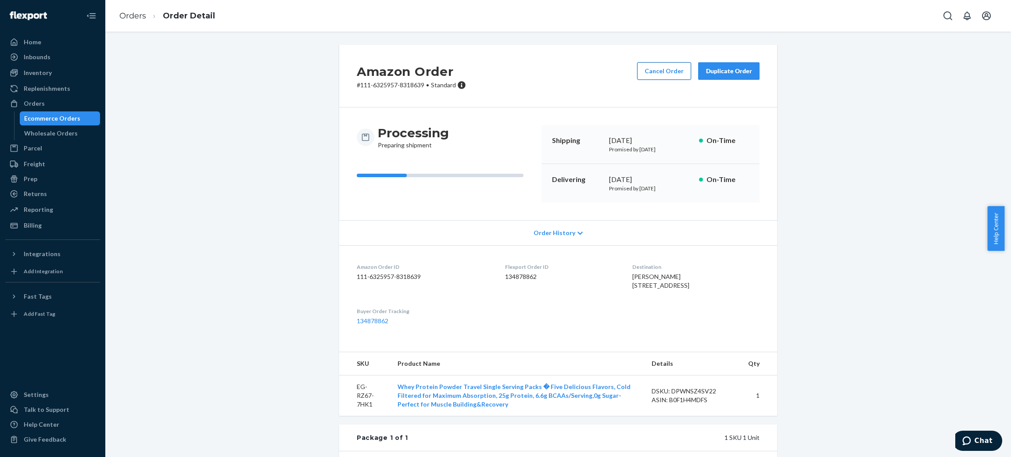
click at [673, 71] on button "Cancel Order" at bounding box center [664, 71] width 54 height 18
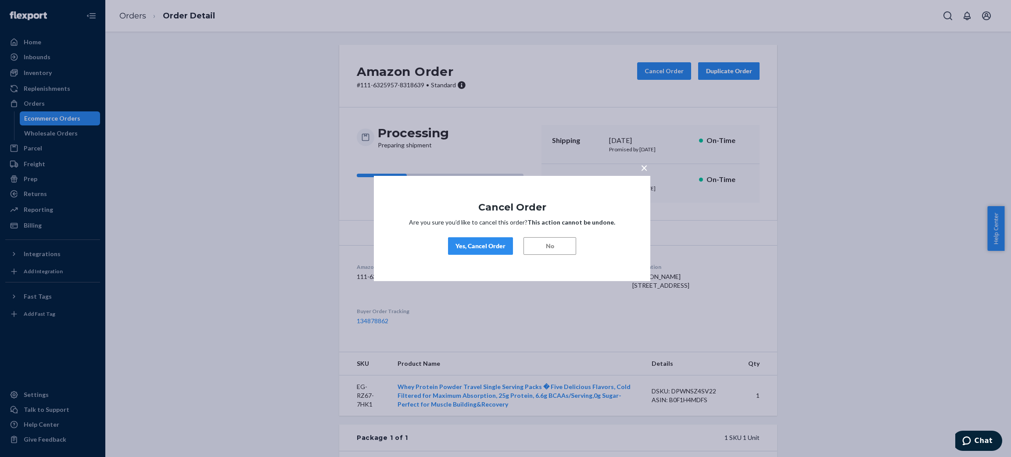
click at [494, 245] on div "Yes, Cancel Order" at bounding box center [480, 246] width 50 height 9
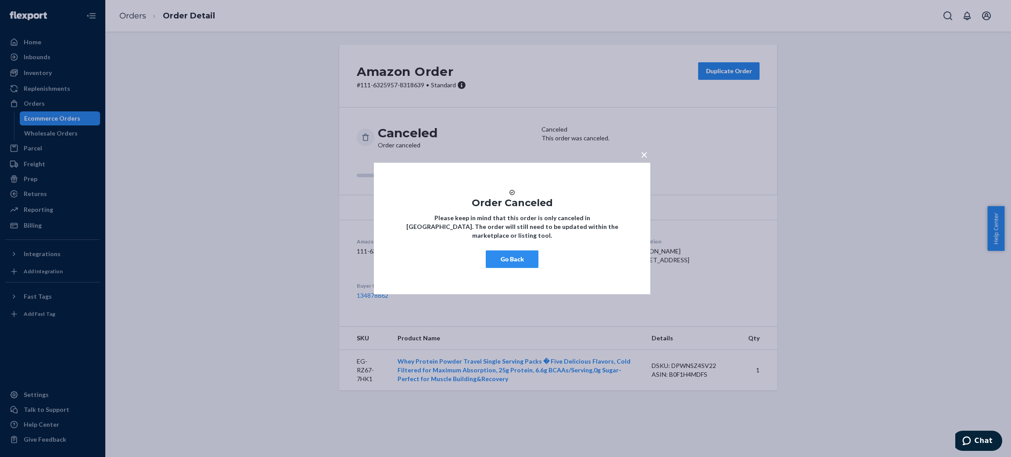
click at [494, 261] on button "Go Back" at bounding box center [512, 259] width 53 height 18
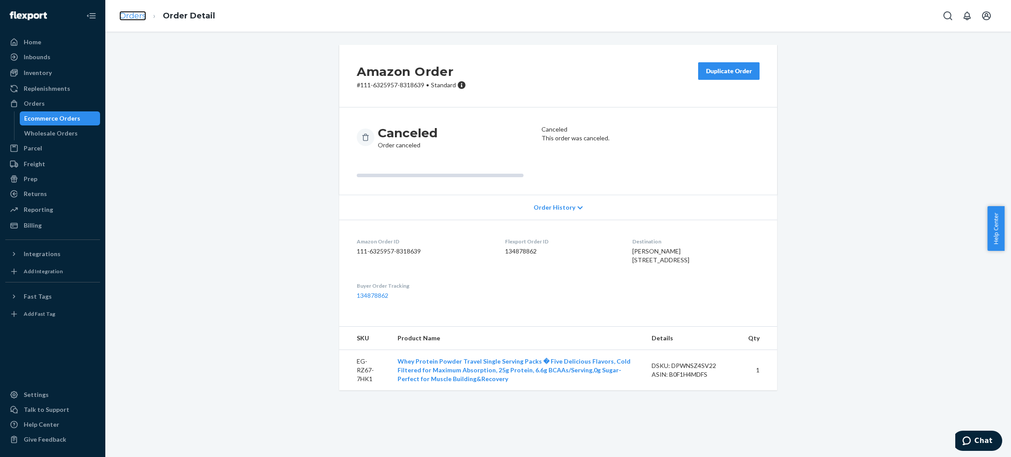
click at [135, 17] on link "Orders" at bounding box center [132, 16] width 27 height 10
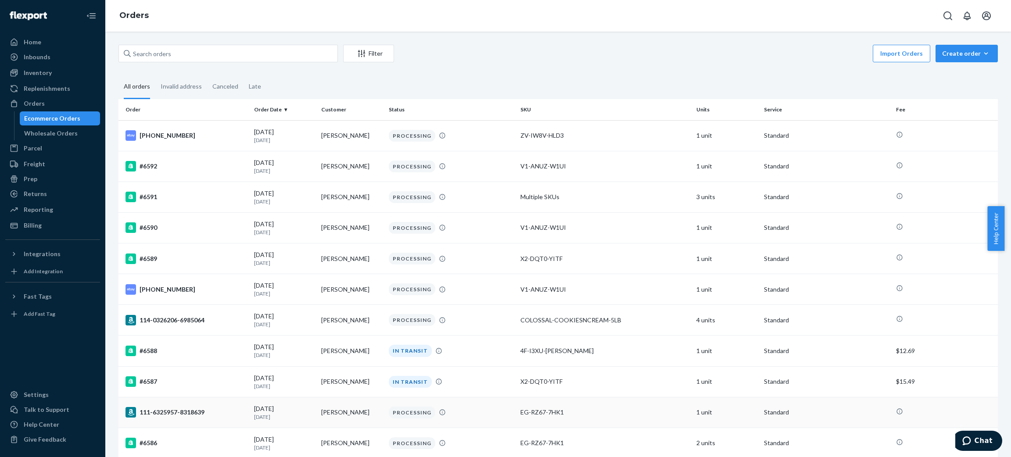
click at [336, 420] on td "[PERSON_NAME]" at bounding box center [352, 412] width 68 height 31
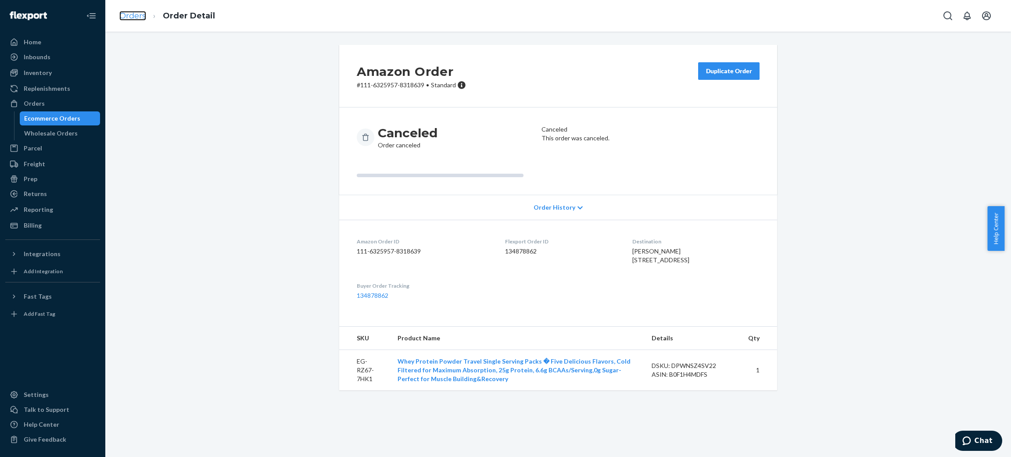
click at [137, 14] on link "Orders" at bounding box center [132, 16] width 27 height 10
